Goal: Task Accomplishment & Management: Manage account settings

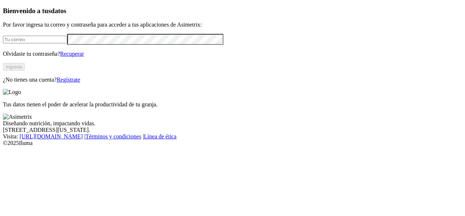
type input "[EMAIL_ADDRESS][PERSON_NAME][DOMAIN_NAME]"
click at [25, 71] on button "Ingresa" at bounding box center [14, 67] width 22 height 8
